Goal: Check status: Check status

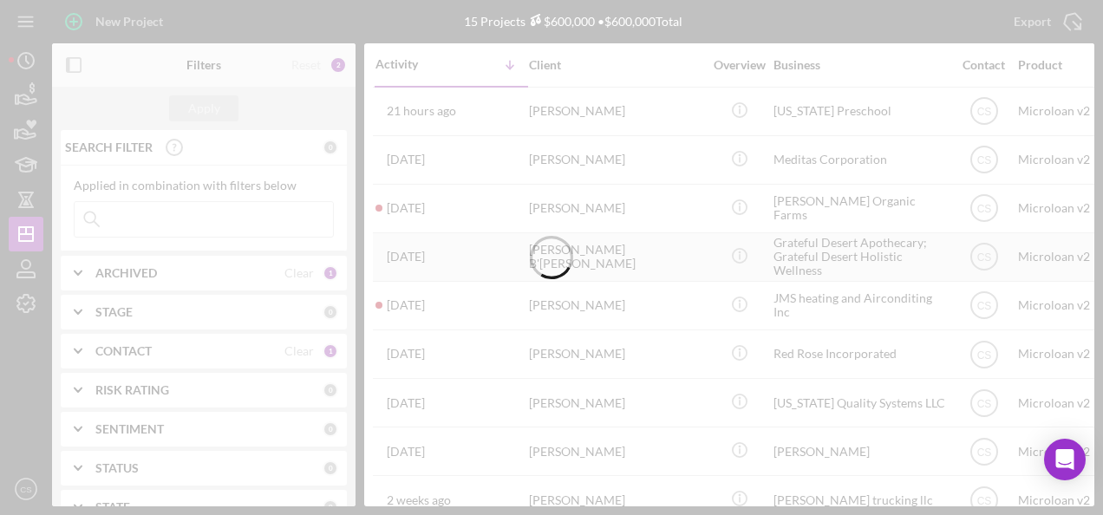
drag, startPoint x: 417, startPoint y: 42, endPoint x: 397, endPoint y: 236, distance: 195.3
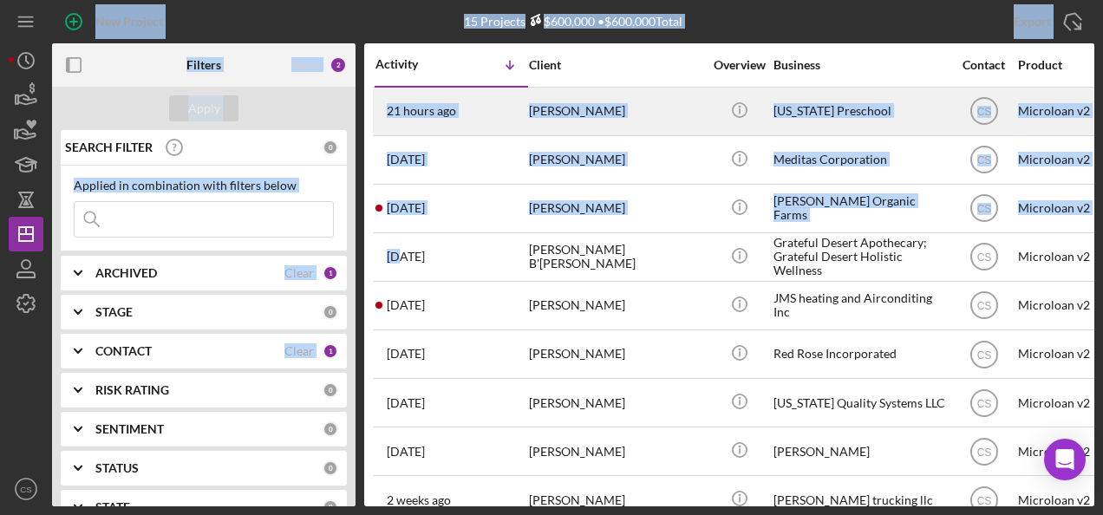
click at [841, 94] on div "[US_STATE] Preschool" at bounding box center [859, 111] width 173 height 46
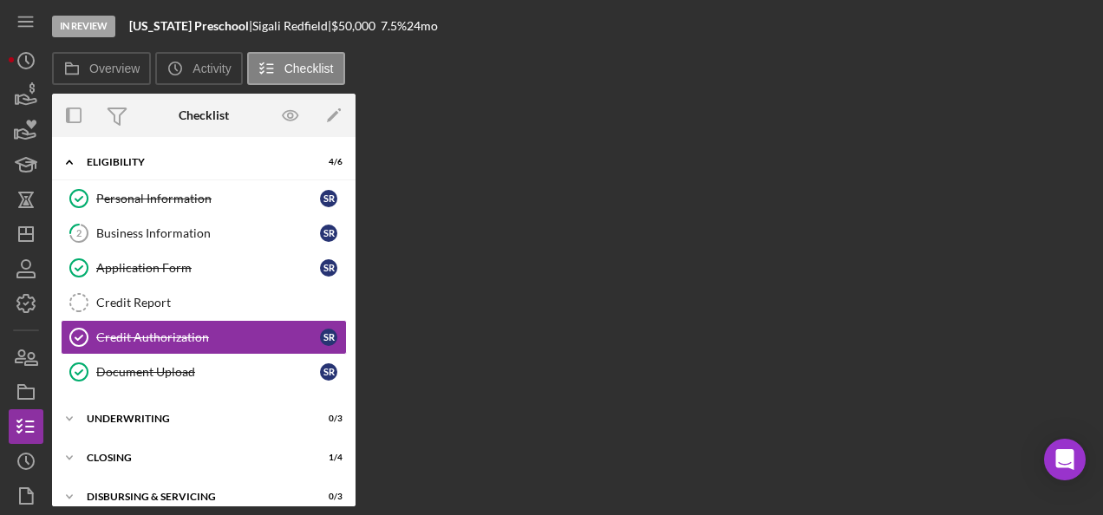
scroll to position [12, 0]
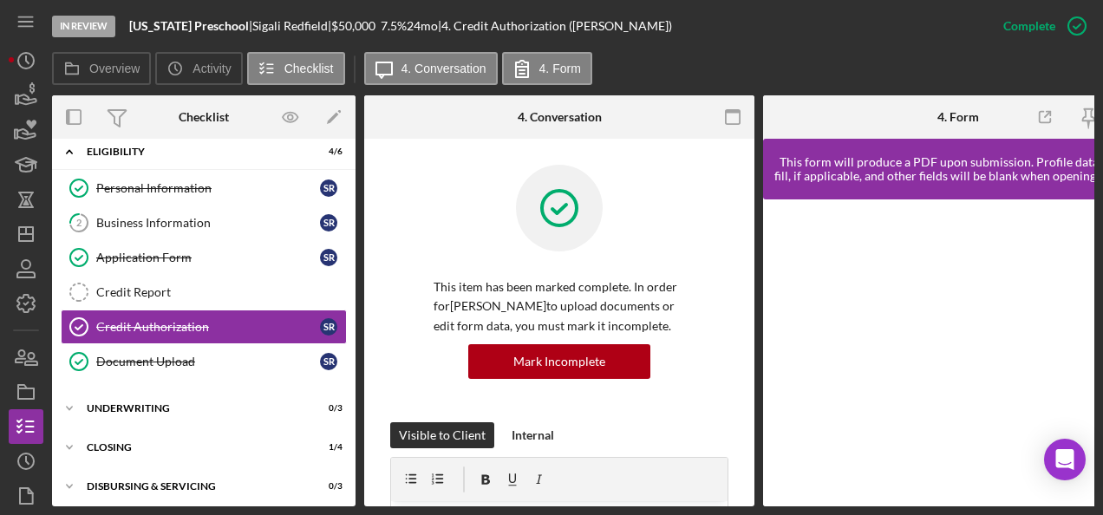
click at [438, 257] on div at bounding box center [559, 221] width 251 height 113
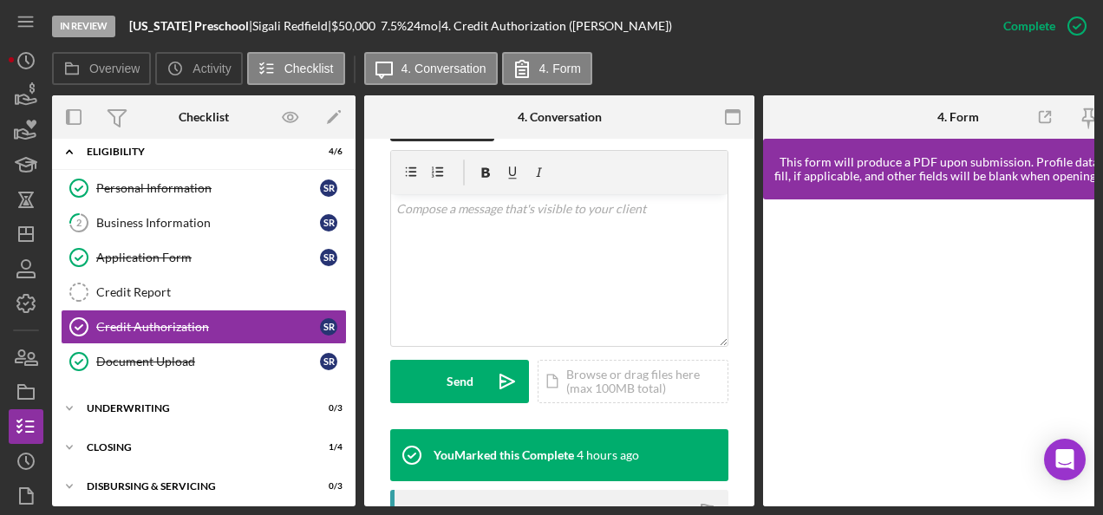
scroll to position [312, 0]
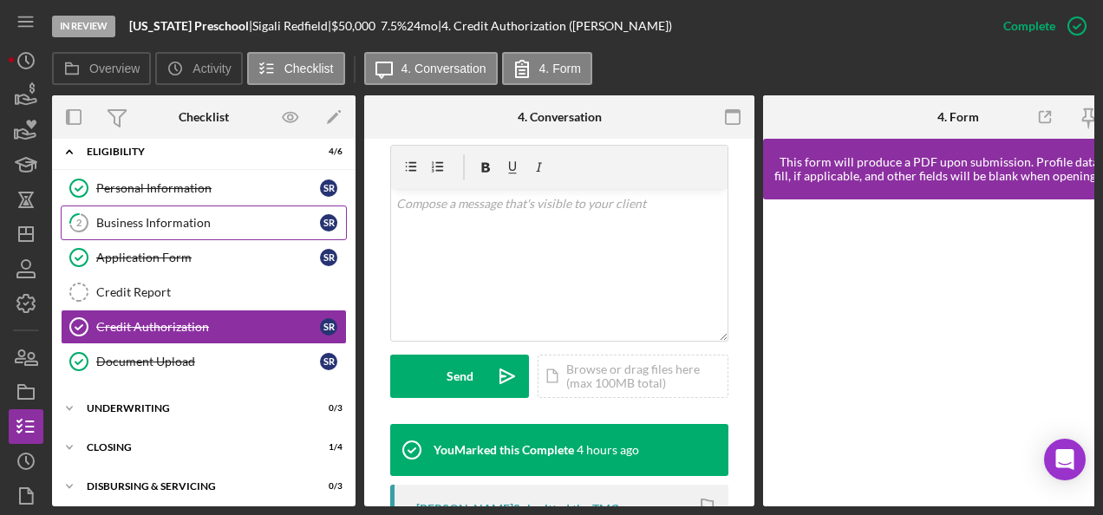
click at [250, 216] on div "Business Information" at bounding box center [208, 223] width 224 height 14
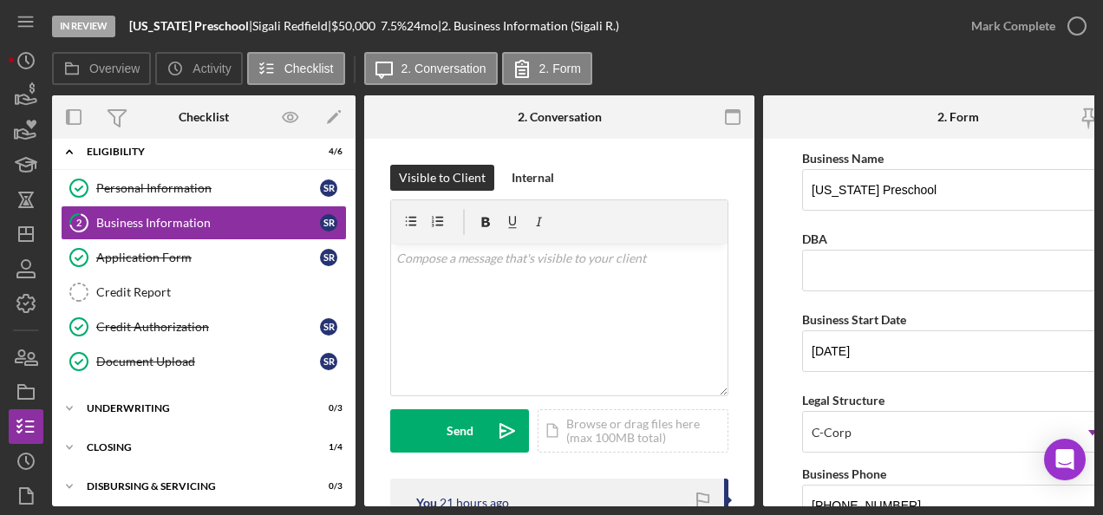
click at [775, 291] on form "Business Name [US_STATE] Preschool DBA Business Start Date [DATE] Legal Structu…" at bounding box center [958, 323] width 390 height 368
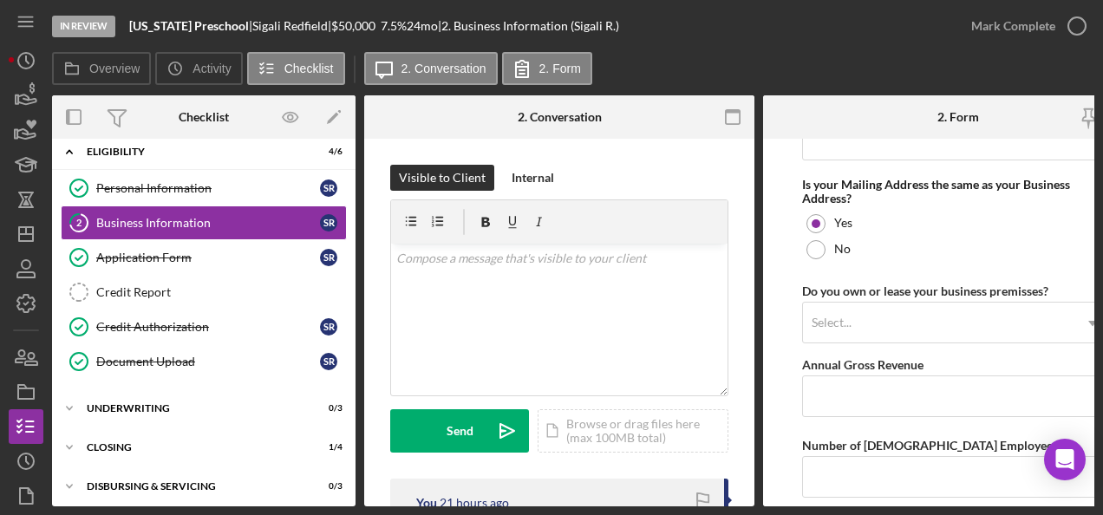
scroll to position [1422, 0]
